Goal: Task Accomplishment & Management: Complete application form

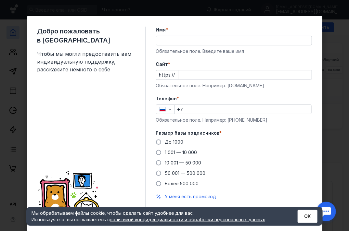
scroll to position [18, 0]
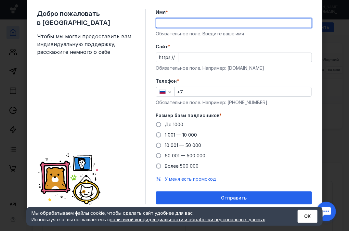
click at [215, 23] on input "Имя *" at bounding box center [233, 23] width 155 height 9
click at [305, 22] on input "Имя *" at bounding box center [233, 23] width 155 height 9
type input "[PERSON_NAME]"
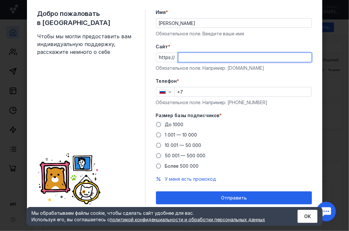
click at [277, 57] on input "Cайт *" at bounding box center [244, 57] width 133 height 9
click at [333, 68] on div "Добро пожаловать в Sendsay Чтобы мы могли предоставить вам индивидуальную подде…" at bounding box center [174, 115] width 349 height 231
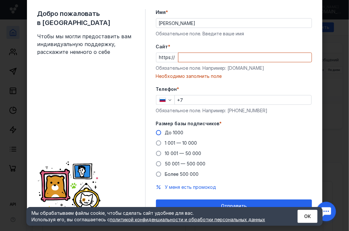
click at [156, 125] on div "Размер базы подписчиков * До 1000 1 001 — 10 000 10 001 — 50 000 50 001 — 500 0…" at bounding box center [234, 149] width 156 height 57
click at [156, 131] on span at bounding box center [158, 132] width 5 height 5
click at [0, 0] on input "До 1000" at bounding box center [0, 0] width 0 height 0
click at [196, 101] on input "+7" at bounding box center [243, 100] width 136 height 9
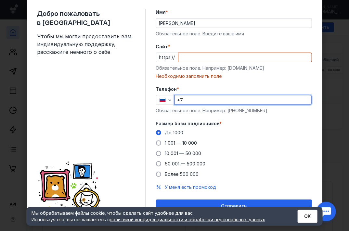
type input "[PHONE_NUMBER]"
click at [225, 56] on input "Cайт *" at bounding box center [244, 57] width 133 height 9
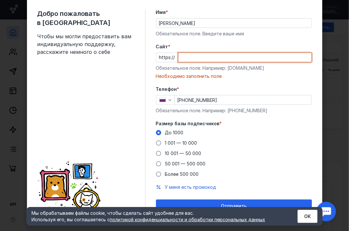
click at [332, 22] on div "Добро пожаловать в Sendsay Чтобы мы могли предоставить вам индивидуальную подде…" at bounding box center [174, 115] width 349 height 231
click at [280, 55] on input "Cайт *" at bounding box center [244, 57] width 133 height 9
click at [270, 58] on input "Cайт *" at bounding box center [244, 57] width 133 height 9
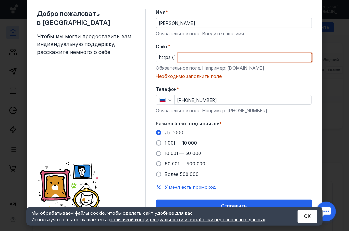
click at [270, 58] on input "Cайт *" at bounding box center [244, 57] width 133 height 9
paste input "[DOMAIN_NAME][URL]"
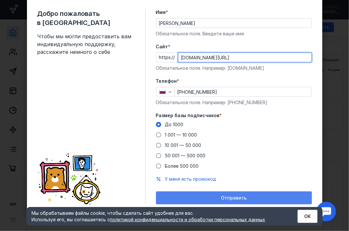
type input "[DOMAIN_NAME][URL]"
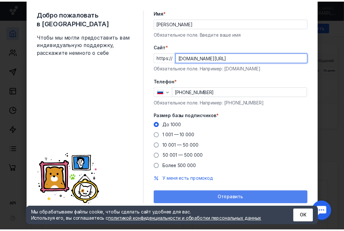
scroll to position [0, 0]
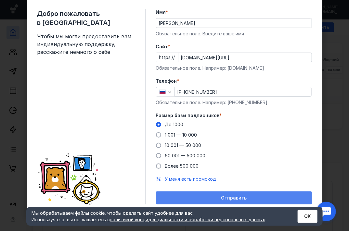
click at [227, 196] on span "Отправить" at bounding box center [234, 199] width 26 height 6
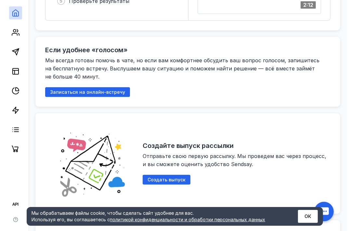
scroll to position [325, 0]
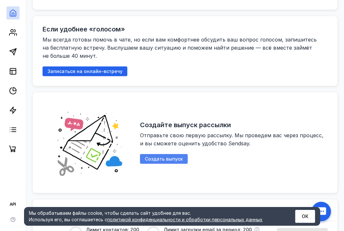
click at [173, 157] on span "Создать выпуск" at bounding box center [164, 160] width 38 height 6
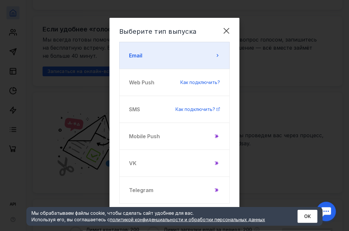
click at [169, 53] on button "Email" at bounding box center [174, 55] width 110 height 27
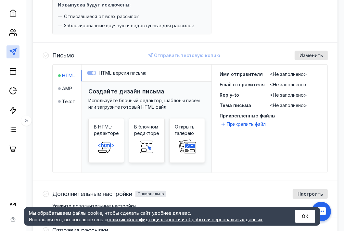
scroll to position [173, 0]
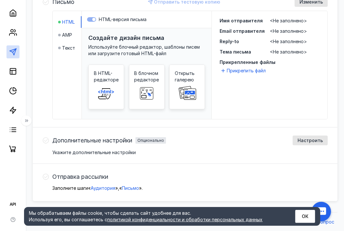
click at [110, 41] on div "Создайте дизайн письма Используйте блочный редактор, шаблоны писем или загрузит…" at bounding box center [147, 82] width 130 height 108
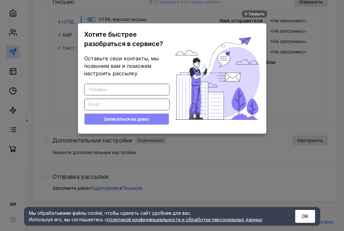
scroll to position [0, 0]
click at [254, 15] on div "Закрыть" at bounding box center [257, 13] width 16 height 7
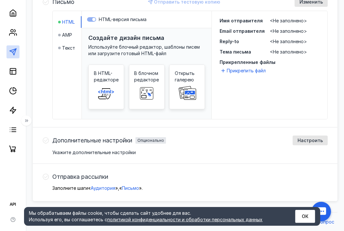
click at [95, 18] on label "HTML-версия письма" at bounding box center [146, 19] width 119 height 6
click at [60, 35] on div at bounding box center [59, 35] width 3 height 3
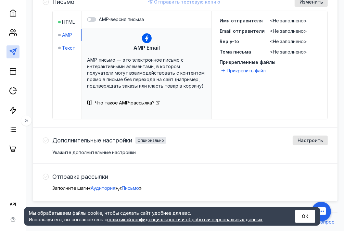
click at [65, 48] on span "Текст" at bounding box center [68, 48] width 13 height 6
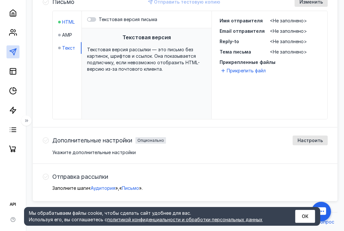
click at [66, 21] on span "HTML" at bounding box center [68, 22] width 13 height 6
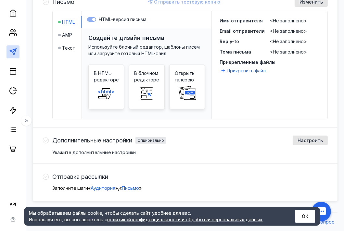
click at [292, 19] on span "<Не заполнено>" at bounding box center [288, 21] width 37 height 6
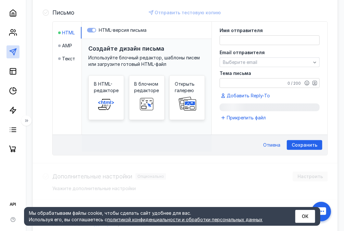
scroll to position [162, 0]
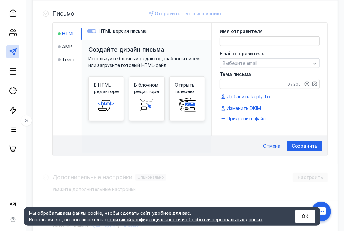
click at [247, 39] on textarea at bounding box center [269, 41] width 99 height 9
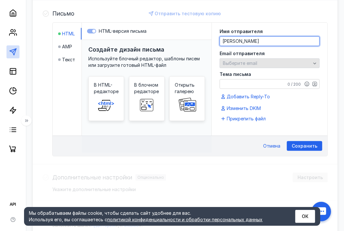
type textarea "[PERSON_NAME]"
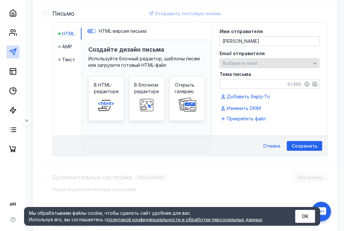
click at [235, 60] on span "Выберите email" at bounding box center [240, 63] width 34 height 6
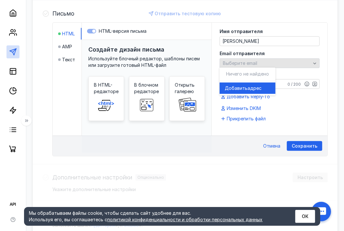
click at [266, 61] on div "Выберите email" at bounding box center [266, 64] width 91 height 6
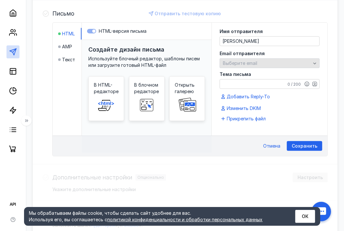
click at [265, 61] on div "Выберите email" at bounding box center [266, 64] width 91 height 6
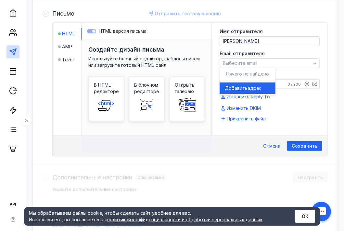
click at [248, 89] on span "адрес" at bounding box center [255, 88] width 14 height 6
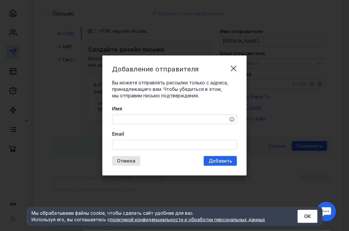
click at [161, 118] on textarea "Имя" at bounding box center [174, 119] width 124 height 9
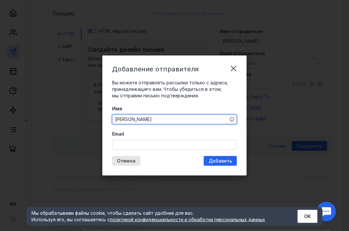
type textarea "[PERSON_NAME]"
click at [157, 146] on input "Email" at bounding box center [174, 144] width 124 height 9
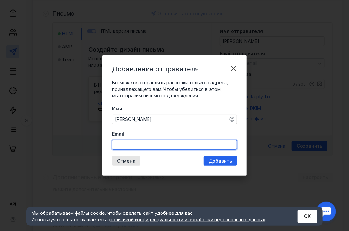
type input "[EMAIL_ADDRESS][DOMAIN_NAME]"
click at [229, 159] on div "Добавление отправителя Вы можете отправлять рассылки только с адреса, принадлеж…" at bounding box center [174, 116] width 144 height 120
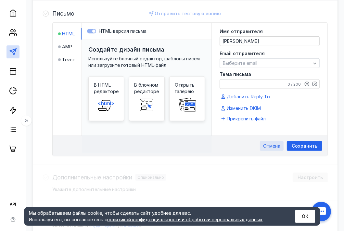
click at [274, 147] on span "Отмена" at bounding box center [271, 147] width 17 height 6
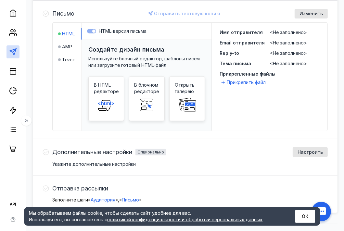
click at [58, 115] on div "HTML AMP Текст" at bounding box center [67, 77] width 29 height 108
click at [105, 97] on span at bounding box center [106, 105] width 21 height 21
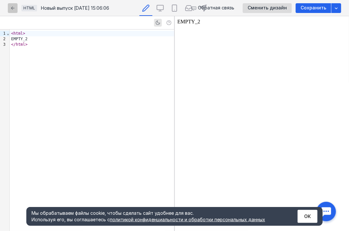
click at [10, 8] on icon "button" at bounding box center [12, 8] width 5 height 5
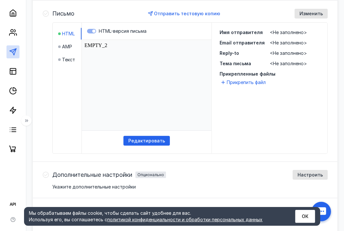
click at [122, 38] on div "HTML-версия письма" at bounding box center [147, 31] width 130 height 17
click at [113, 50] on html "EMPTY_2" at bounding box center [147, 85] width 130 height 91
click at [66, 45] on span "AMP" at bounding box center [67, 47] width 10 height 6
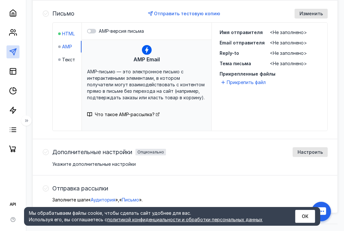
click at [66, 31] on span "HTML" at bounding box center [68, 34] width 13 height 6
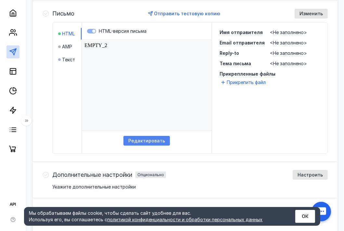
click at [160, 136] on div "Редактировать" at bounding box center [146, 141] width 46 height 10
click at [315, 12] on span "Изменить" at bounding box center [311, 14] width 23 height 6
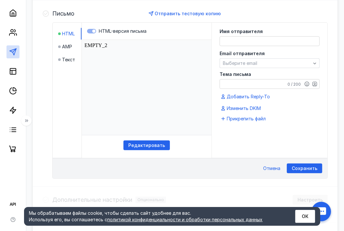
click at [255, 38] on textarea at bounding box center [269, 41] width 99 height 9
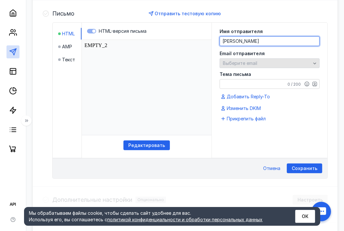
type textarea "[PERSON_NAME]"
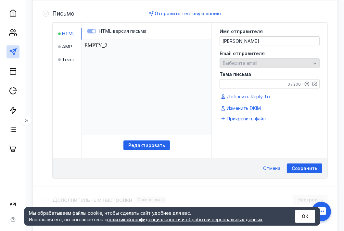
click at [254, 62] on span "Выберите email" at bounding box center [240, 63] width 34 height 6
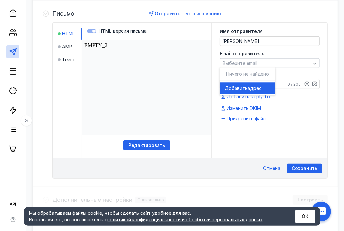
click at [249, 89] on span "адрес" at bounding box center [255, 88] width 14 height 6
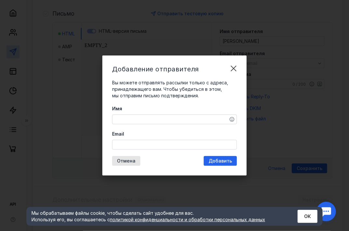
click at [163, 118] on textarea "Имя" at bounding box center [174, 119] width 124 height 9
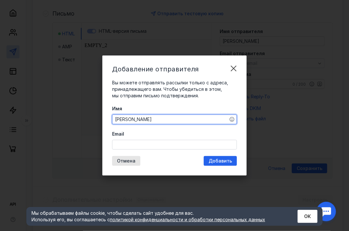
type textarea "[PERSON_NAME]"
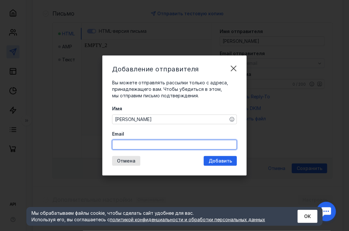
click at [159, 146] on input "Email" at bounding box center [174, 144] width 124 height 9
type input "[EMAIL_ADDRESS][DOMAIN_NAME]"
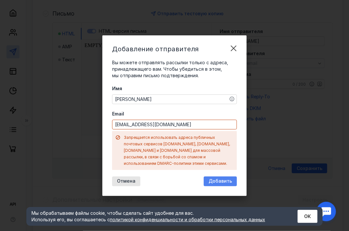
click at [224, 161] on div "Добавление отправителя Вы можете отправлять рассылки только с адреса, принадлеж…" at bounding box center [174, 115] width 144 height 161
click at [221, 179] on span "Добавить" at bounding box center [220, 182] width 23 height 6
click at [221, 177] on div "Добавить" at bounding box center [220, 182] width 33 height 10
click at [132, 179] on span "Отмена" at bounding box center [126, 182] width 19 height 6
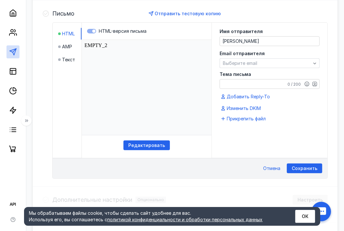
click at [273, 42] on textarea "[PERSON_NAME]" at bounding box center [269, 41] width 99 height 9
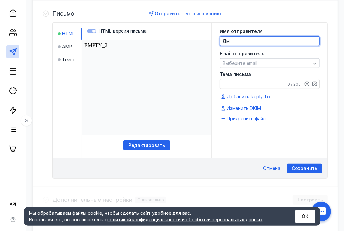
type textarea "Д"
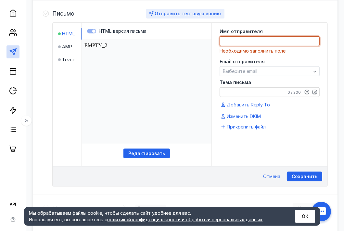
click at [198, 16] on div "Отправить тестовую копию" at bounding box center [188, 13] width 66 height 6
